Goal: Information Seeking & Learning: Learn about a topic

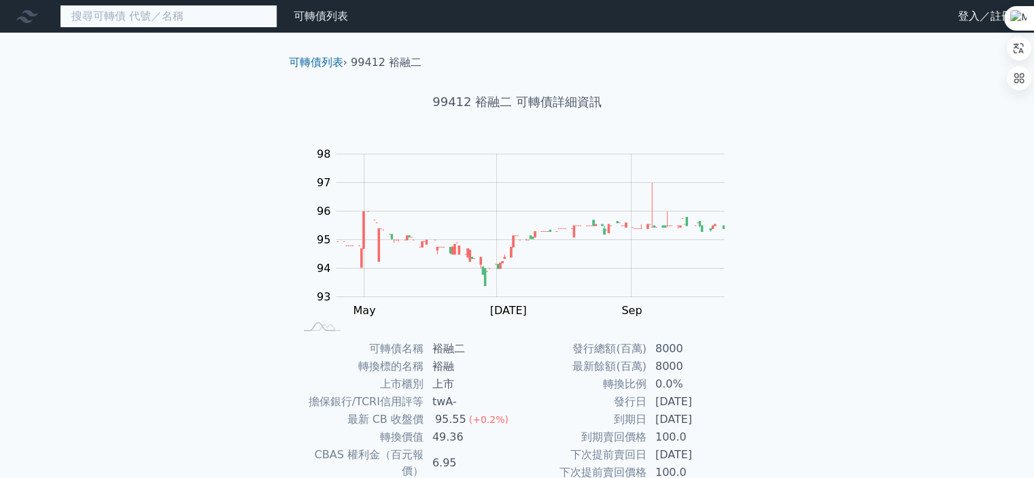
click at [250, 27] on input at bounding box center [169, 16] width 218 height 23
type input "d"
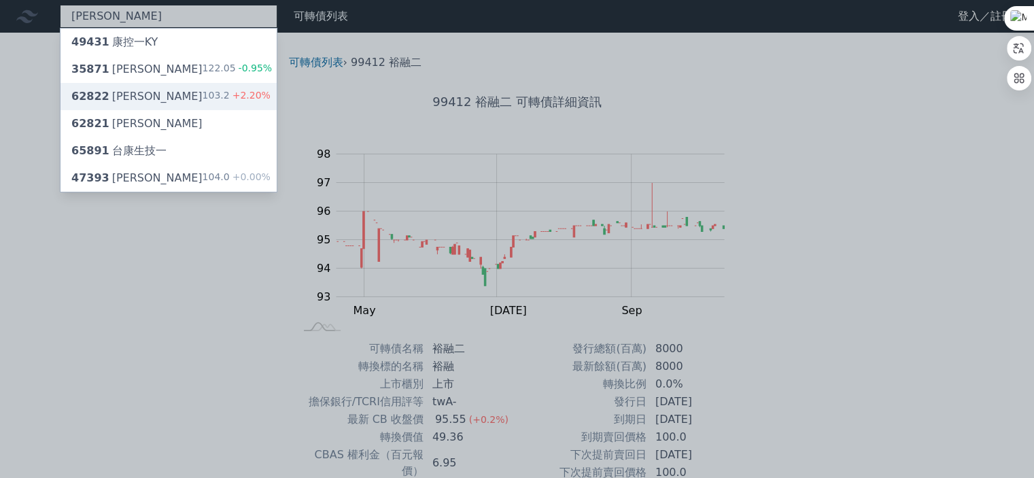
type input "康"
click at [150, 100] on div "康 49431 康控一KY 35871 閎康一 122.05 -0.95% 62822 康舒二 103.2 +2.20% 62821 康舒一 65891 台康…" at bounding box center [517, 323] width 1034 height 646
click at [152, 100] on div "62822 康舒二 103.2 +2.20%" at bounding box center [168, 96] width 216 height 27
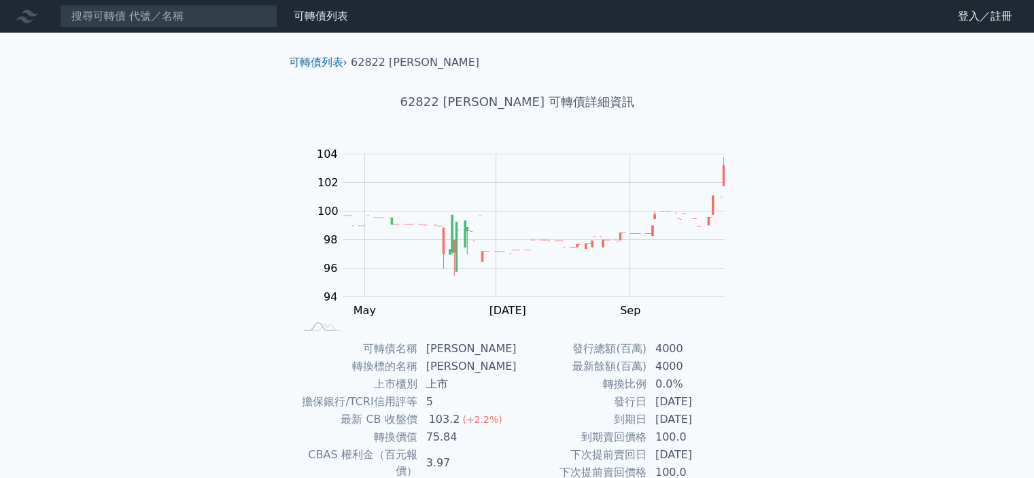
click at [206, 206] on div "可轉債列表 財務數據 可轉債列表 財務數據 登入／註冊 登入／註冊 可轉債列表 › 62822 康舒二 62822 康舒二 可轉債詳細資訊 Zoom Out …" at bounding box center [517, 323] width 1034 height 646
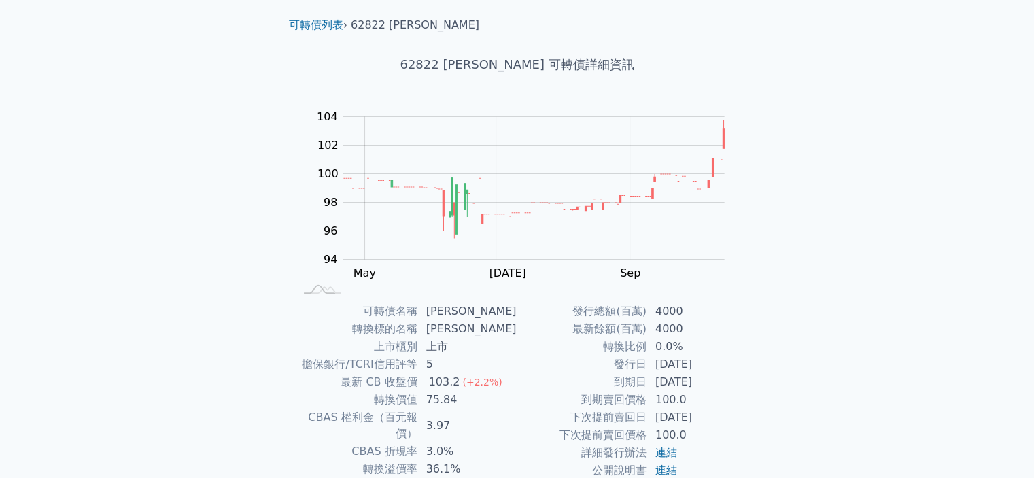
scroll to position [68, 0]
